Goal: Task Accomplishment & Management: Use online tool/utility

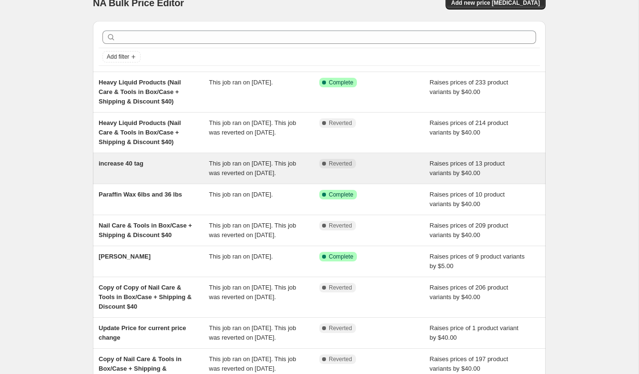
scroll to position [76, 0]
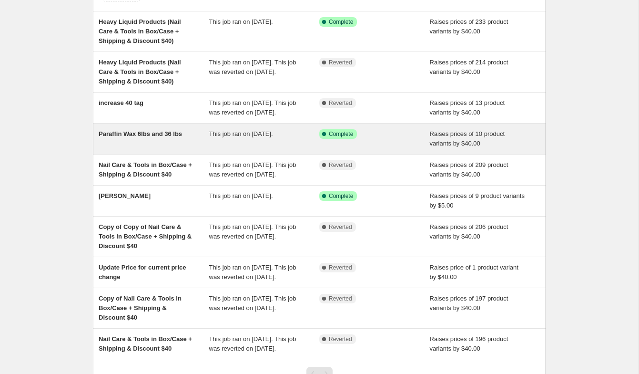
click at [178, 137] on span "Paraffin Wax 6lbs and 36 lbs" at bounding box center [140, 133] width 83 height 7
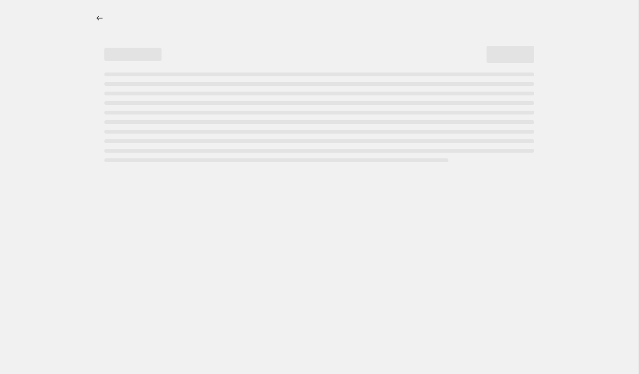
select select "by"
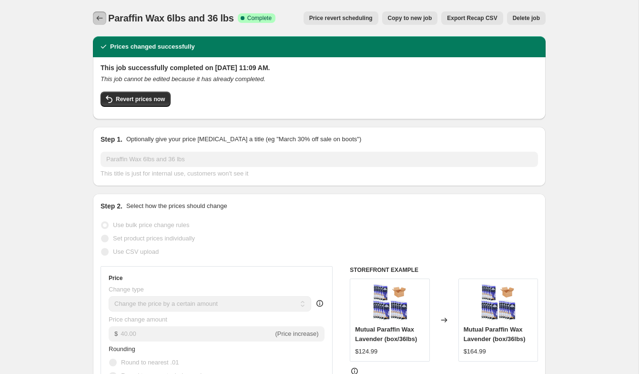
click at [98, 16] on icon "Price change jobs" at bounding box center [100, 18] width 10 height 10
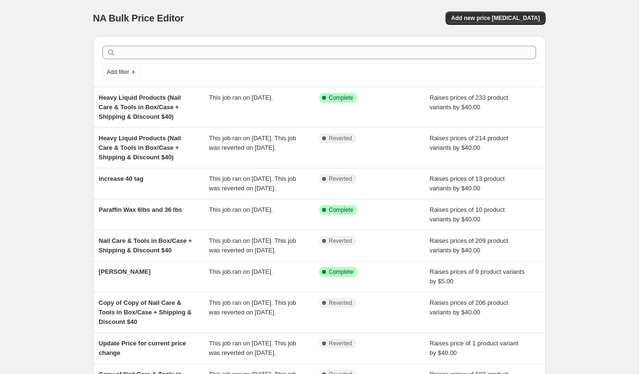
click at [59, 38] on div "NA Bulk Price Editor. This page is ready NA Bulk Price Editor Add new price cha…" at bounding box center [319, 264] width 639 height 529
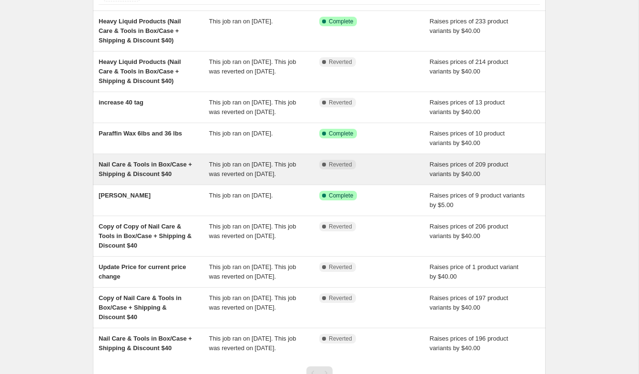
scroll to position [79, 0]
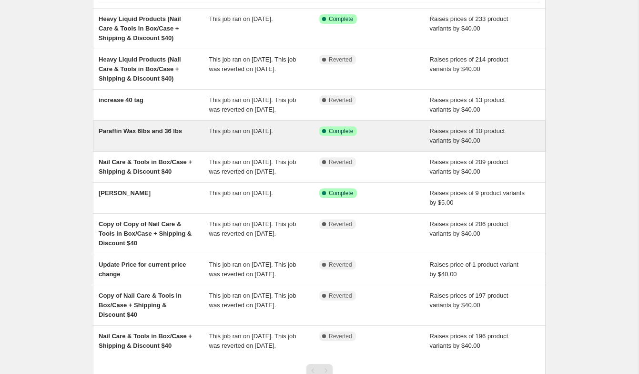
click at [185, 145] on div "Paraffin Wax 6lbs and 36 lbs" at bounding box center [154, 135] width 111 height 19
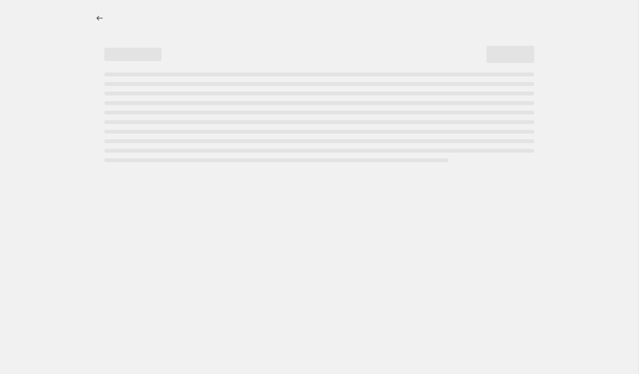
select select "by"
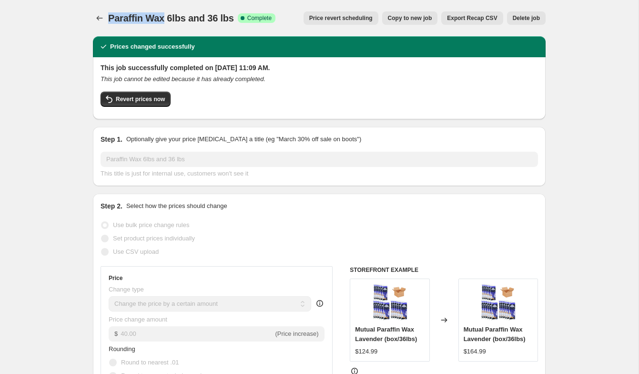
drag, startPoint x: 154, startPoint y: 16, endPoint x: 110, endPoint y: 16, distance: 43.4
click at [110, 16] on span "Paraffin Wax 6lbs and 36 lbs" at bounding box center [171, 18] width 126 height 10
copy span "Paraffin Wax"
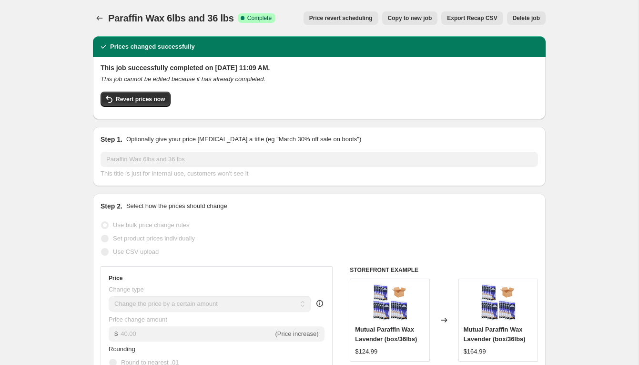
click at [104, 16] on button "Price change jobs" at bounding box center [99, 17] width 13 height 13
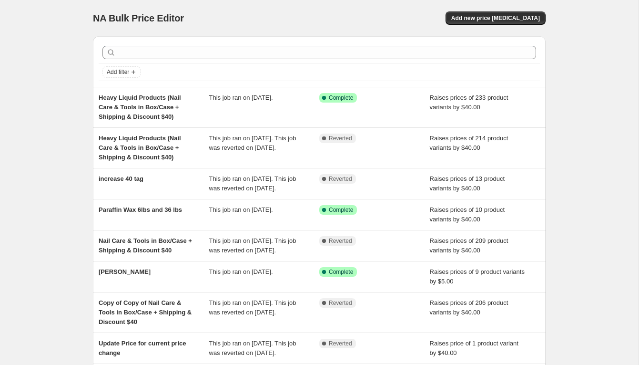
click at [33, 57] on div "NA Bulk Price Editor. This page is ready NA Bulk Price Editor Add new price cha…" at bounding box center [319, 264] width 639 height 529
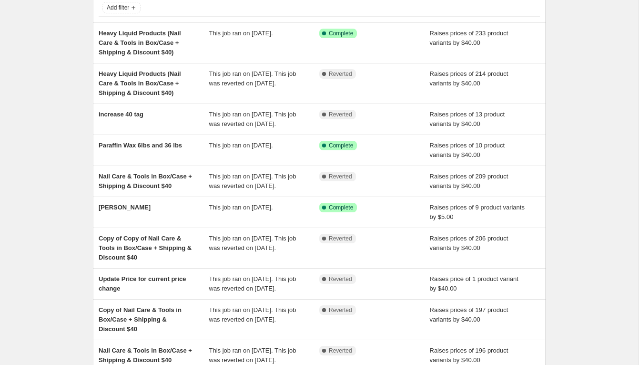
scroll to position [66, 0]
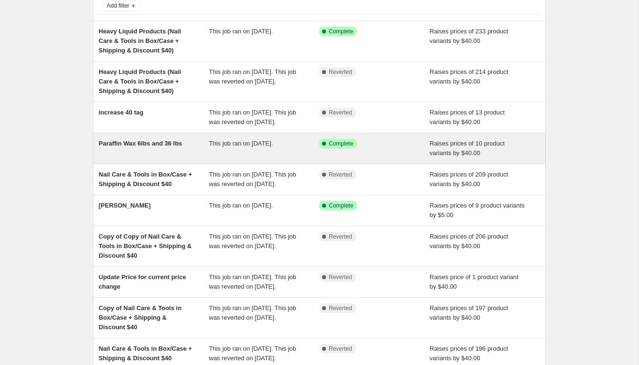
click at [182, 147] on span "Paraffin Wax 6lbs and 36 lbs" at bounding box center [140, 143] width 83 height 7
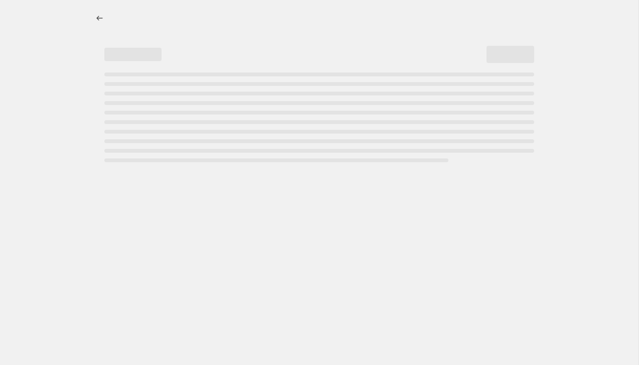
select select "by"
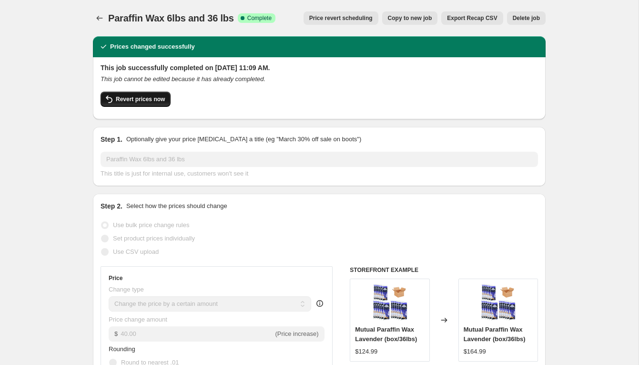
click at [160, 98] on span "Revert prices now" at bounding box center [140, 99] width 49 height 8
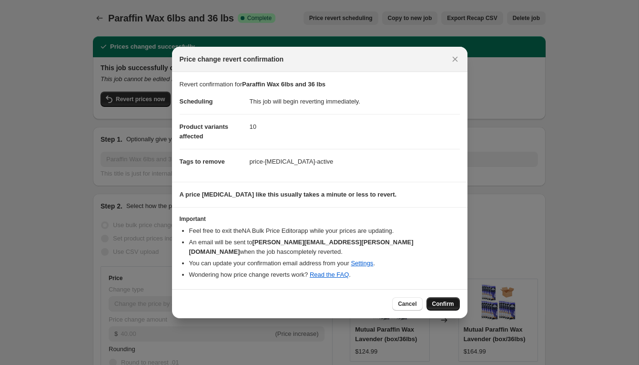
click at [442, 305] on span "Confirm" at bounding box center [443, 304] width 22 height 8
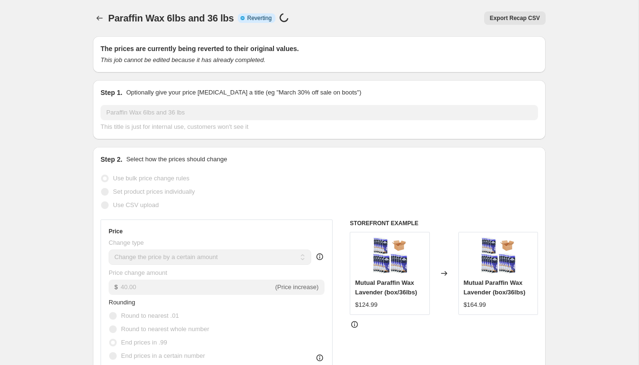
select select "by"
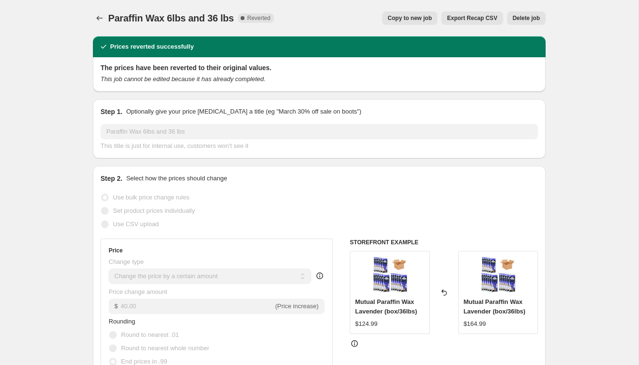
click at [100, 15] on icon "Price change jobs" at bounding box center [100, 18] width 10 height 10
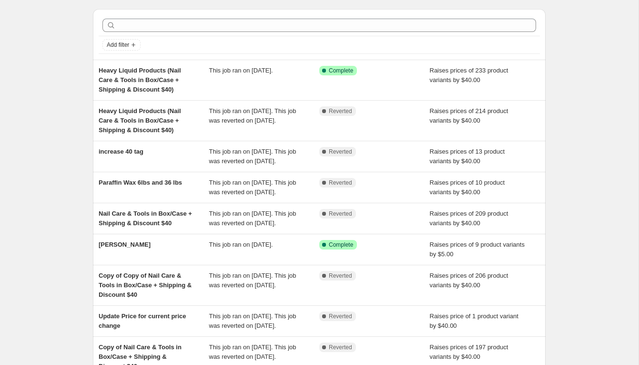
scroll to position [150, 0]
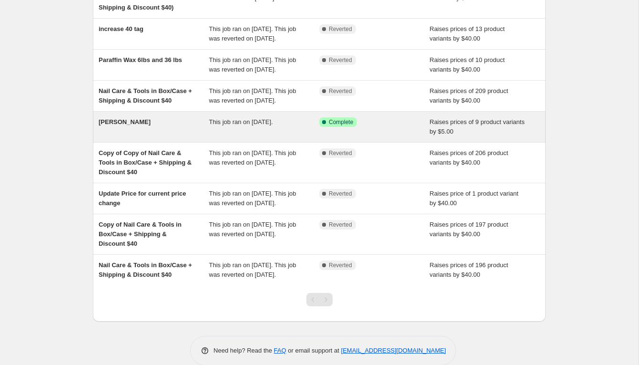
click at [175, 136] on div "Elle Brush" at bounding box center [154, 126] width 111 height 19
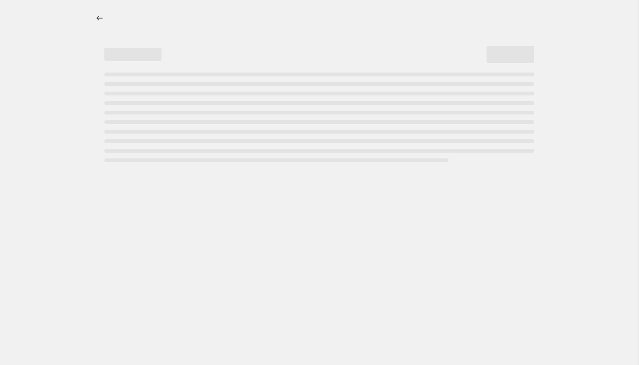
select select "by"
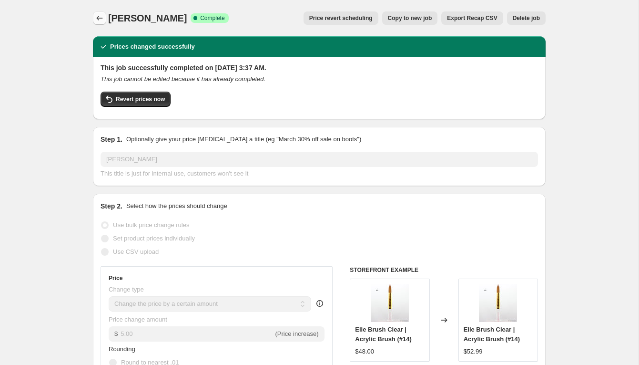
click at [98, 16] on icon "Price change jobs" at bounding box center [100, 18] width 10 height 10
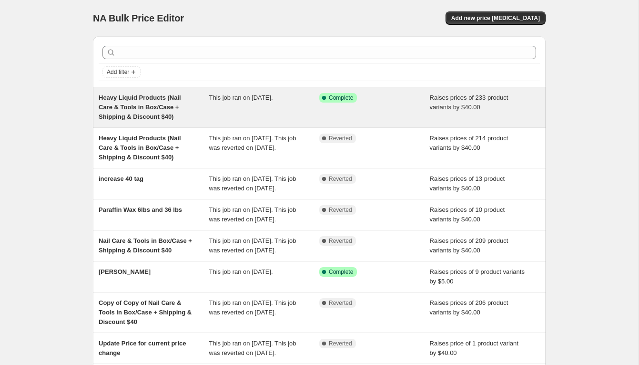
click at [277, 103] on div "This job ran on August 8, 2025." at bounding box center [264, 107] width 111 height 29
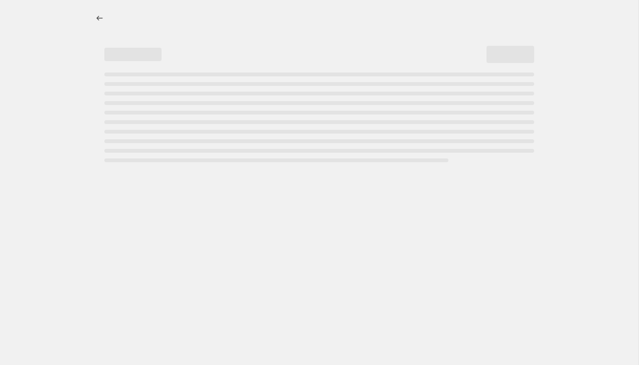
select select "by"
select select "tag"
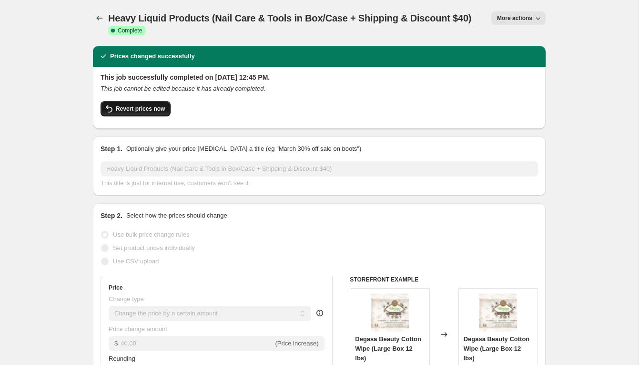
click at [137, 105] on span "Revert prices now" at bounding box center [140, 109] width 49 height 8
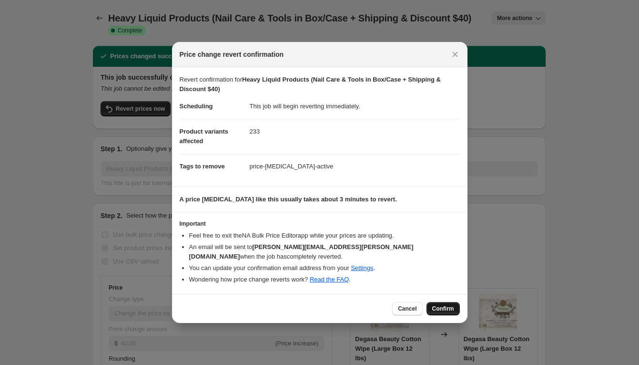
click at [452, 305] on span "Confirm" at bounding box center [443, 309] width 22 height 8
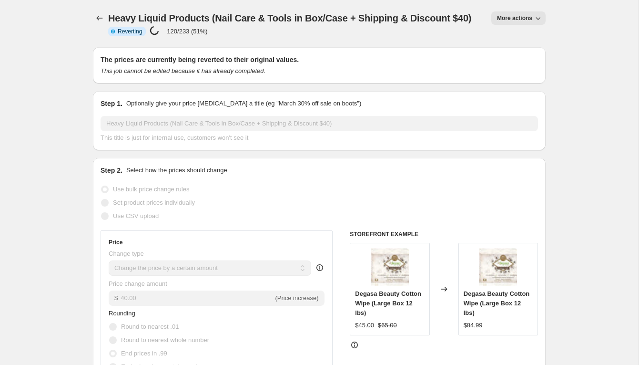
select select "by"
select select "tag"
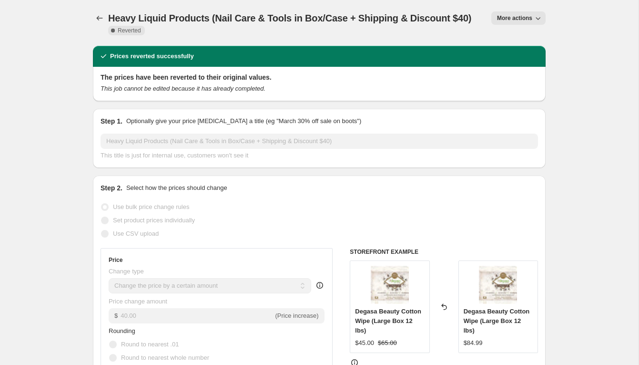
click at [100, 18] on icon "Price change jobs" at bounding box center [100, 18] width 10 height 10
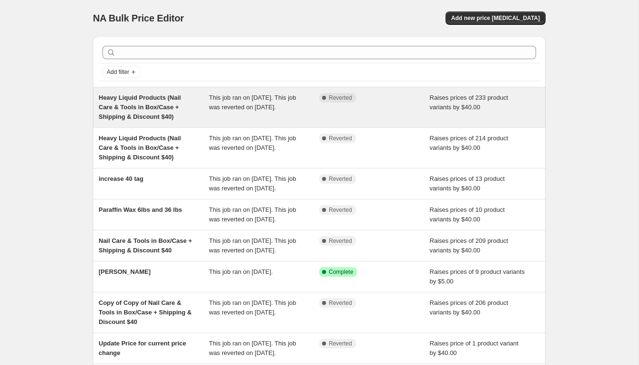
click at [293, 99] on span "This job ran on August 8, 2025. This job was reverted on August 31, 2025." at bounding box center [252, 102] width 87 height 17
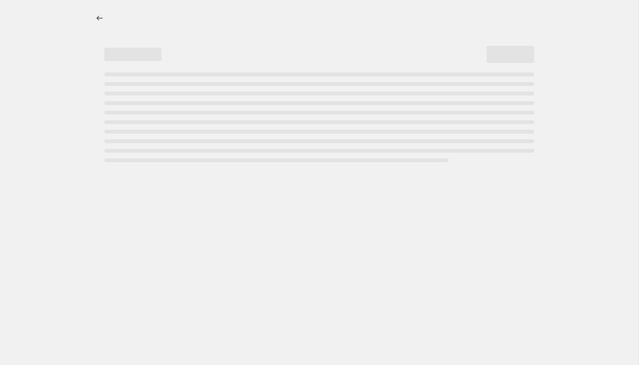
select select "by"
select select "tag"
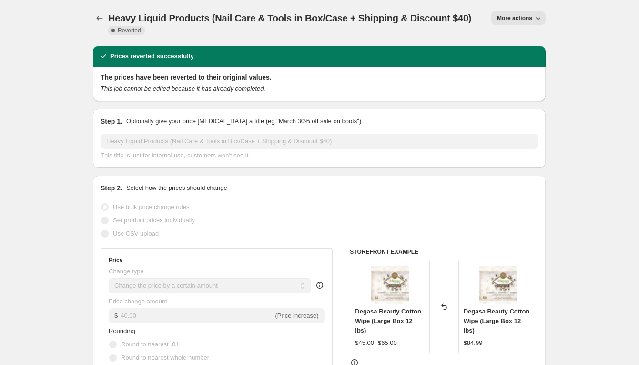
click at [537, 22] on icon "button" at bounding box center [539, 18] width 10 height 10
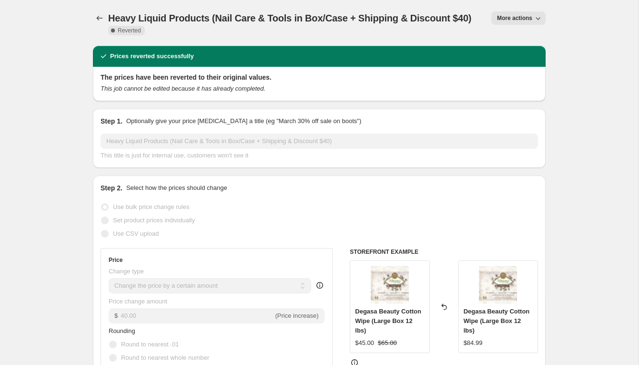
click at [270, 70] on div "The prices have been reverted to their original values. This job cannot be edit…" at bounding box center [319, 84] width 453 height 34
drag, startPoint x: 116, startPoint y: 31, endPoint x: 73, endPoint y: 96, distance: 77.5
click at [116, 31] on icon at bounding box center [113, 31] width 10 height 10
click at [541, 20] on icon "button" at bounding box center [539, 18] width 10 height 10
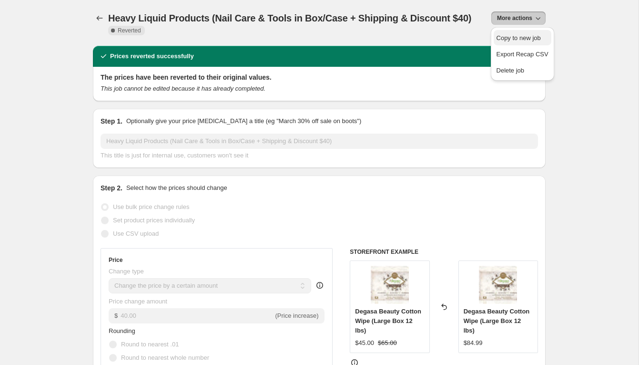
click at [537, 38] on span "Copy to new job" at bounding box center [519, 37] width 44 height 7
select select "by"
select select "tag"
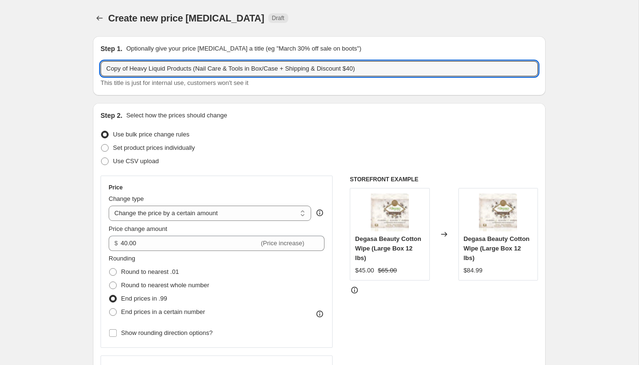
drag, startPoint x: 131, startPoint y: 67, endPoint x: 92, endPoint y: 66, distance: 39.1
click at [428, 69] on input "Sun August 31., 2025 Heavy Liquid Products (Nail Care & Tools in Box/Case + Shi…" at bounding box center [320, 68] width 438 height 15
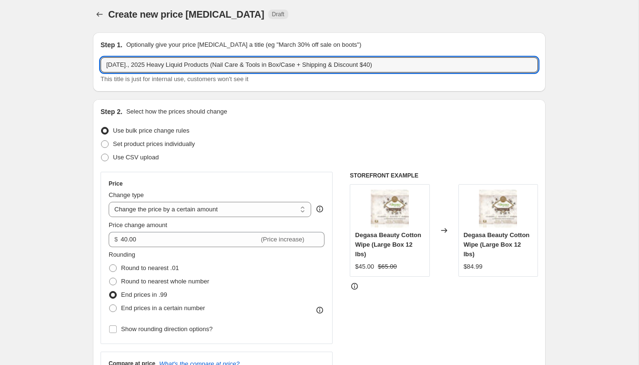
scroll to position [73, 0]
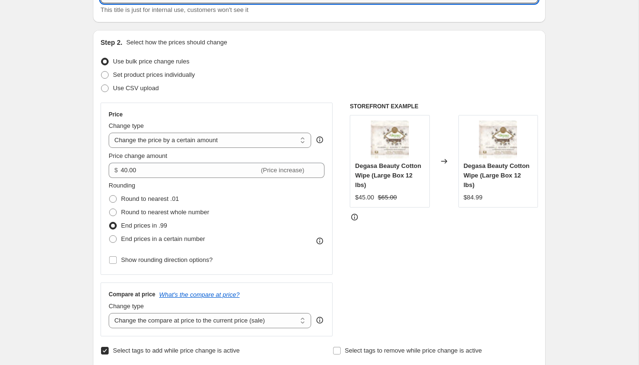
type input "Sun August 31., 2025 Heavy Liquid Products (Nail Care & Tools in Box/Case + Shi…"
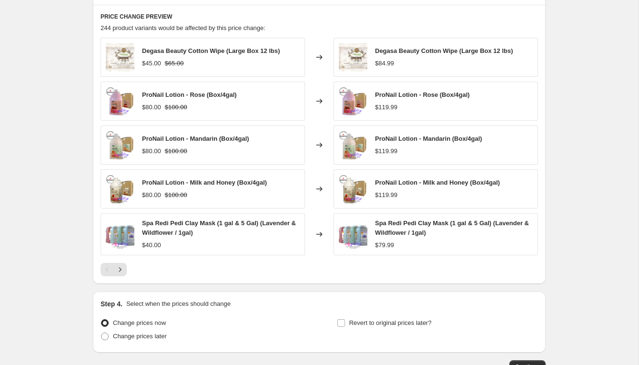
scroll to position [752, 0]
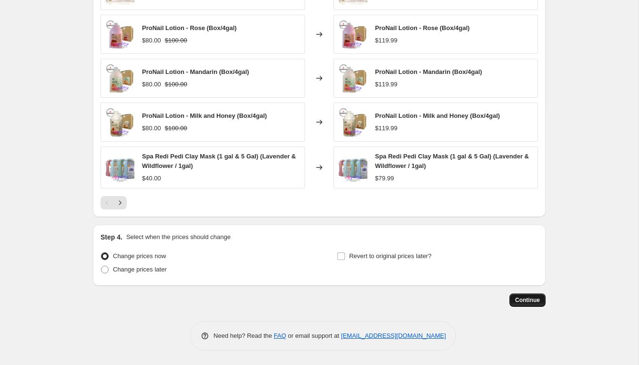
click at [532, 300] on span "Continue" at bounding box center [527, 300] width 25 height 8
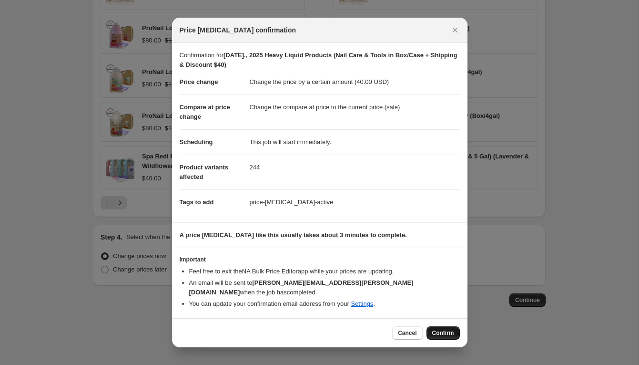
click at [443, 329] on span "Confirm" at bounding box center [443, 333] width 22 height 8
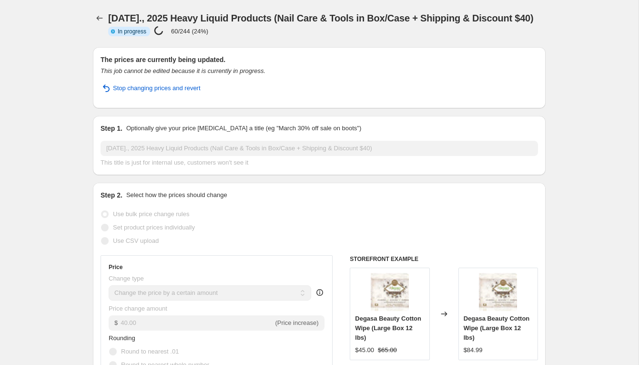
scroll to position [2, 0]
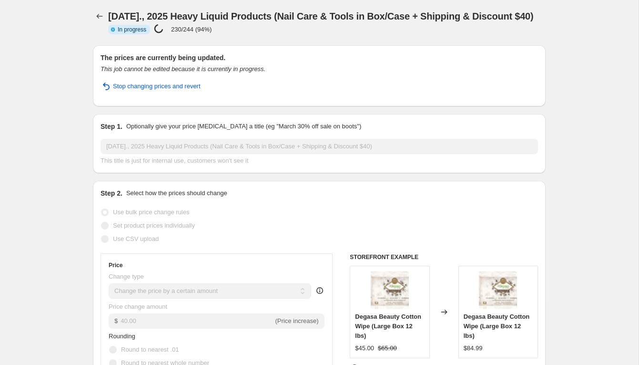
select select "by"
select select "tag"
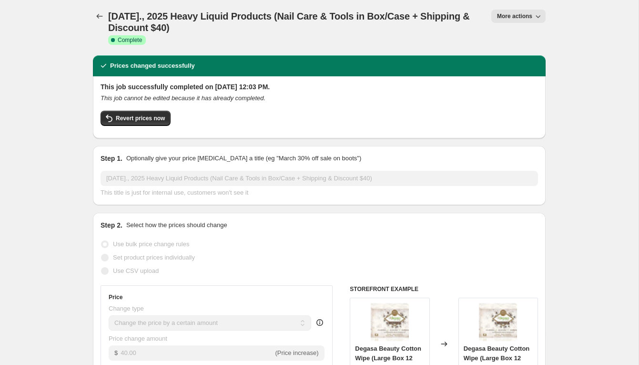
scroll to position [0, 0]
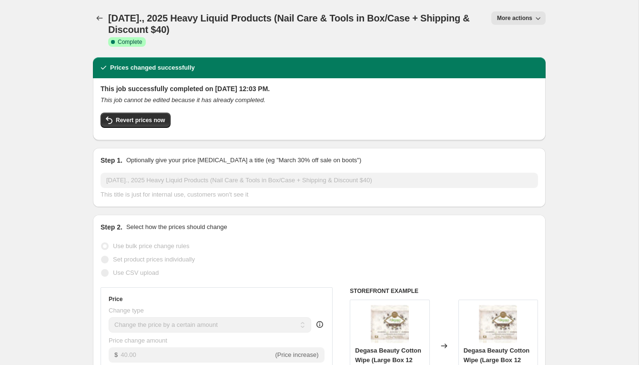
click at [95, 19] on icon "Price change jobs" at bounding box center [100, 18] width 10 height 10
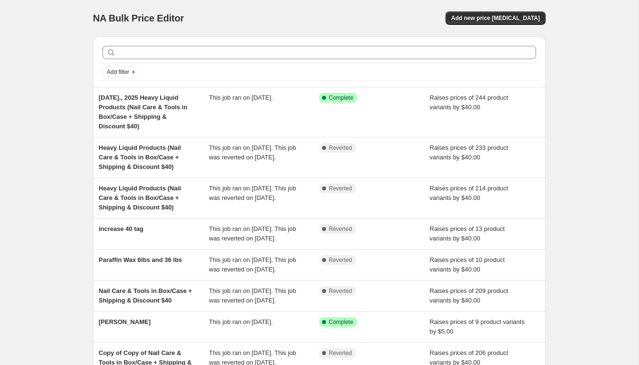
click at [34, 7] on div "NA Bulk Price Editor. This page is ready NA Bulk Price Editor Add new price cha…" at bounding box center [319, 274] width 639 height 548
